Goal: Contribute content

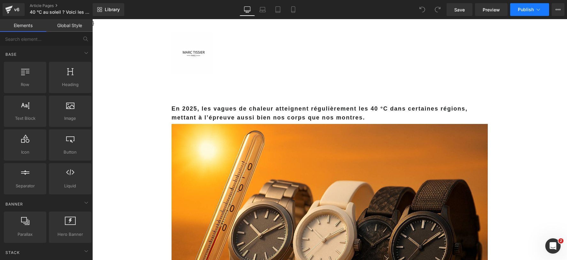
click at [515, 13] on button "Publish" at bounding box center [529, 9] width 39 height 13
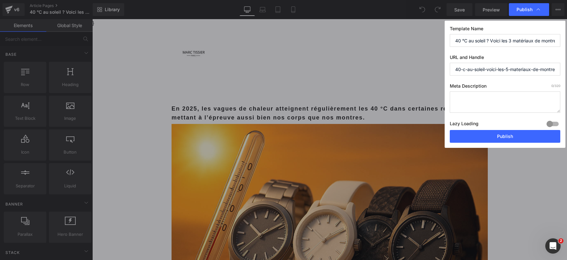
click at [507, 39] on input "40 °C au soleil ? Voici les 3 matériaux de montre qui tiennent le choc en plein…" at bounding box center [504, 40] width 110 height 13
click at [507, 38] on input "40 °C au soleil ? Voici les 3 matériaux de montre qui tiennent le choc en plein…" at bounding box center [504, 40] width 110 height 13
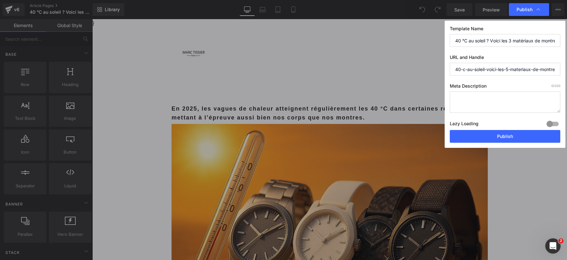
click at [488, 99] on textarea at bounding box center [504, 102] width 110 height 21
paste textarea "40 °C au soleil ? Voici les 3 matériaux de montre qui tiennent le choc en plein…"
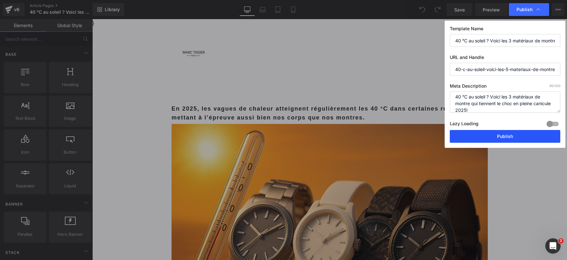
type textarea "40 °C au soleil ? Voici les 3 matériaux de montre qui tiennent le choc en plein…"
click at [469, 133] on button "Publish" at bounding box center [504, 136] width 110 height 13
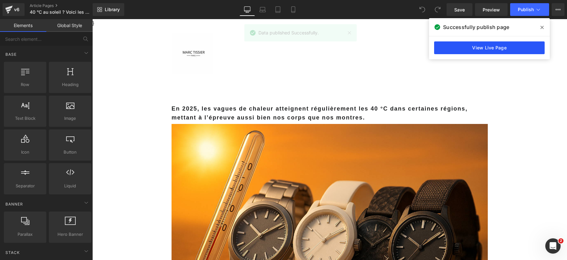
click at [449, 46] on link "View Live Page" at bounding box center [489, 47] width 110 height 13
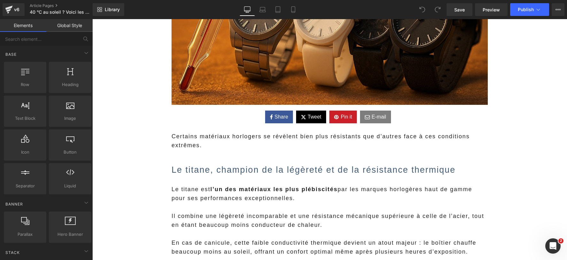
scroll to position [234, 0]
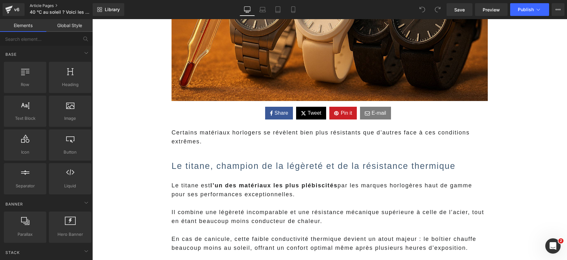
click at [53, 5] on link "Article Pages" at bounding box center [66, 5] width 73 height 5
